Goal: Find specific page/section: Find specific page/section

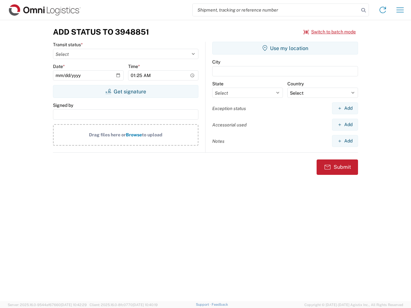
click at [276, 10] on input "search" at bounding box center [276, 10] width 166 height 12
click at [364, 10] on icon at bounding box center [363, 10] width 9 height 9
click at [383, 10] on icon at bounding box center [383, 10] width 10 height 10
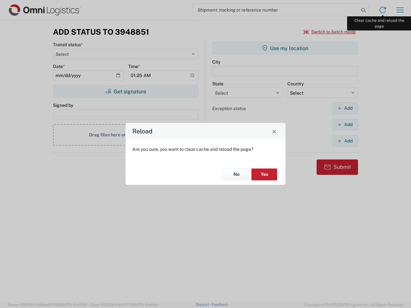
click at [400, 10] on div "Reload Are you sure, you want to clear cache and reload the page? No Yes" at bounding box center [205, 154] width 411 height 308
click at [330, 32] on div "Reload Are you sure, you want to clear cache and reload the page? No Yes" at bounding box center [205, 154] width 411 height 308
click at [126, 92] on div "Reload Are you sure, you want to clear cache and reload the page? No Yes" at bounding box center [205, 154] width 411 height 308
click at [285, 48] on div "Reload Are you sure, you want to clear cache and reload the page? No Yes" at bounding box center [205, 154] width 411 height 308
click at [345, 108] on div "Reload Are you sure, you want to clear cache and reload the page? No Yes" at bounding box center [205, 154] width 411 height 308
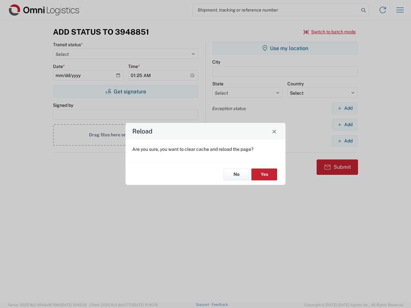
click at [345, 125] on div "Reload Are you sure, you want to clear cache and reload the page? No Yes" at bounding box center [205, 154] width 411 height 308
click at [345, 141] on div "Reload Are you sure, you want to clear cache and reload the page? No Yes" at bounding box center [205, 154] width 411 height 308
